Goal: Obtain resource: Download file/media

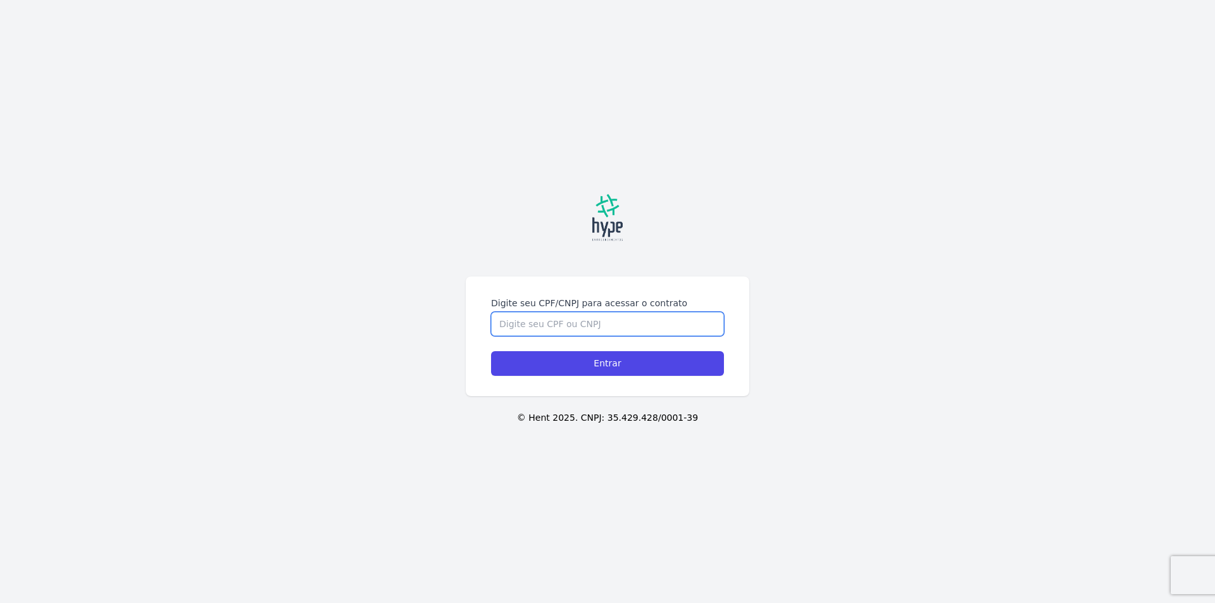
click at [544, 327] on input "Digite seu CPF/CNPJ para acessar o contrato" at bounding box center [607, 324] width 233 height 24
type input "03713645906"
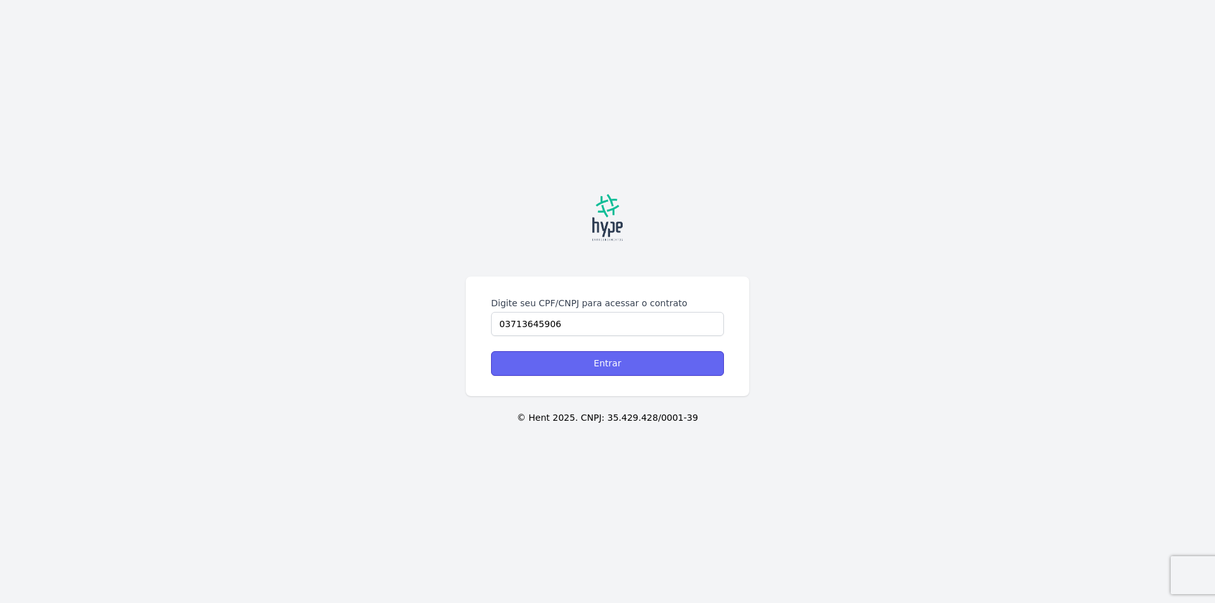
click at [588, 368] on input "Entrar" at bounding box center [607, 363] width 233 height 25
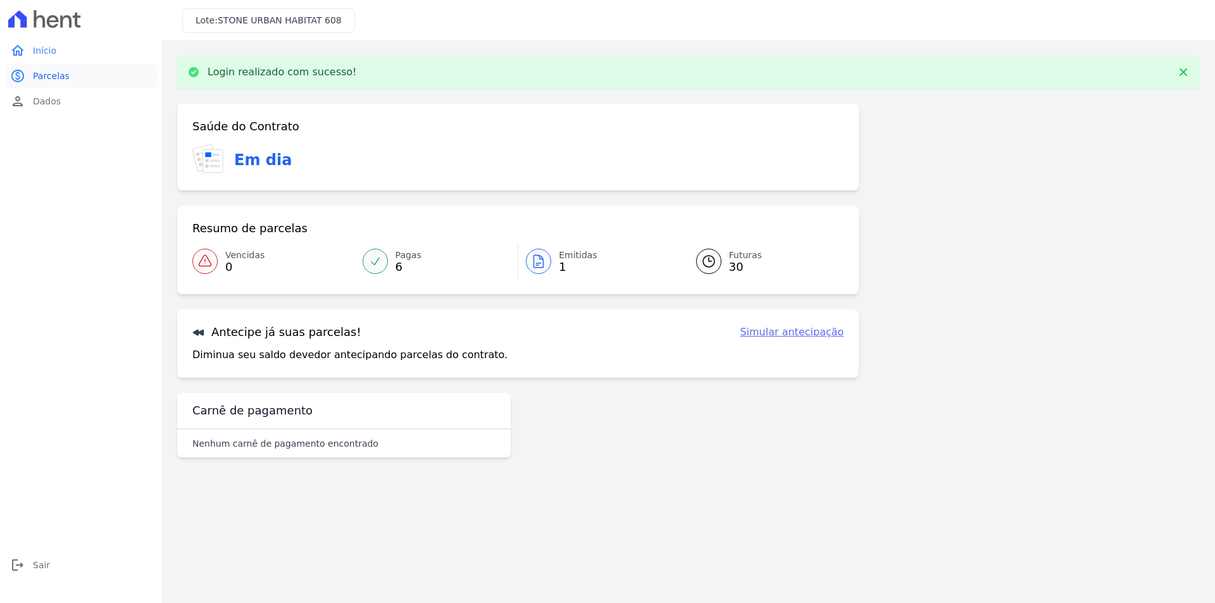
click at [39, 80] on span "Parcelas" at bounding box center [51, 76] width 37 height 13
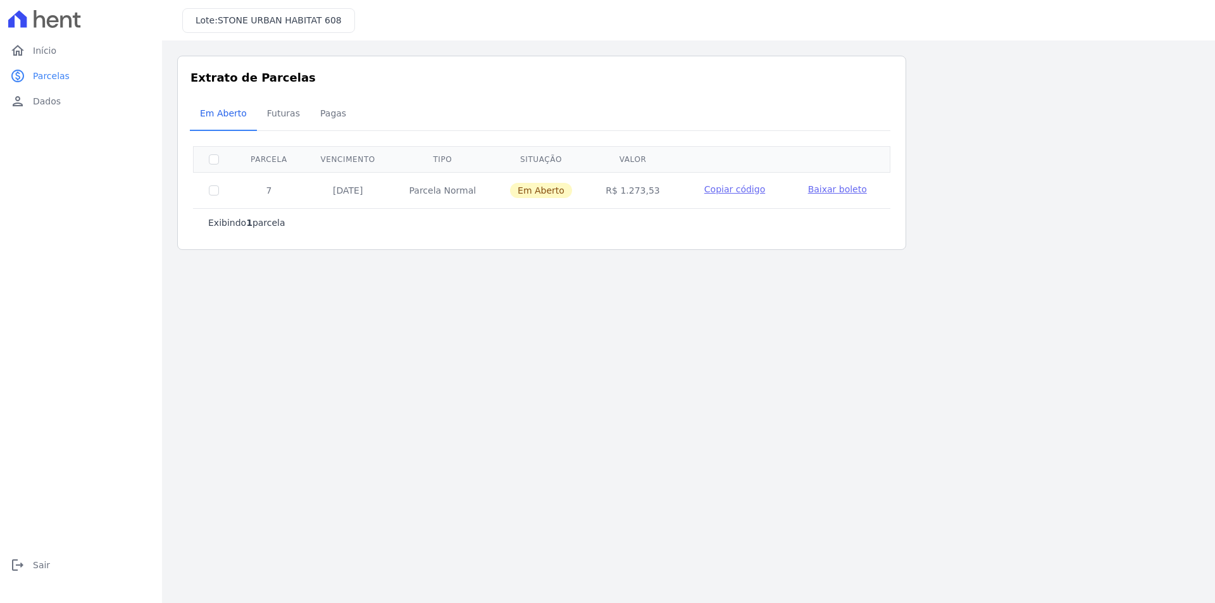
click at [828, 190] on span "Baixar boleto" at bounding box center [837, 189] width 59 height 10
